Goal: Task Accomplishment & Management: Manage account settings

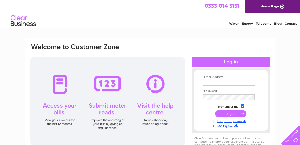
type input "[EMAIL_ADDRESS][PERSON_NAME][DOMAIN_NAME]"
click at [232, 114] on input "submit" at bounding box center [230, 113] width 31 height 7
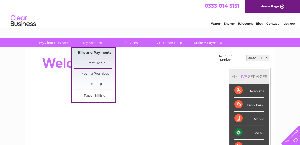
click at [85, 51] on link "Bills and Payments" at bounding box center [95, 53] width 42 height 10
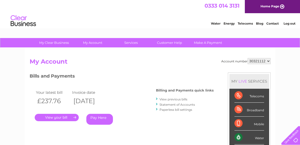
scroll to position [42, 0]
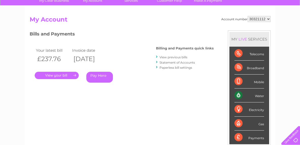
click at [69, 75] on link "." at bounding box center [57, 75] width 44 height 7
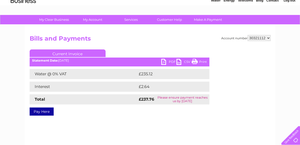
scroll to position [42, 0]
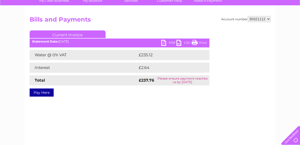
click at [167, 44] on link "PDF" at bounding box center [168, 43] width 15 height 7
